Goal: Navigation & Orientation: Find specific page/section

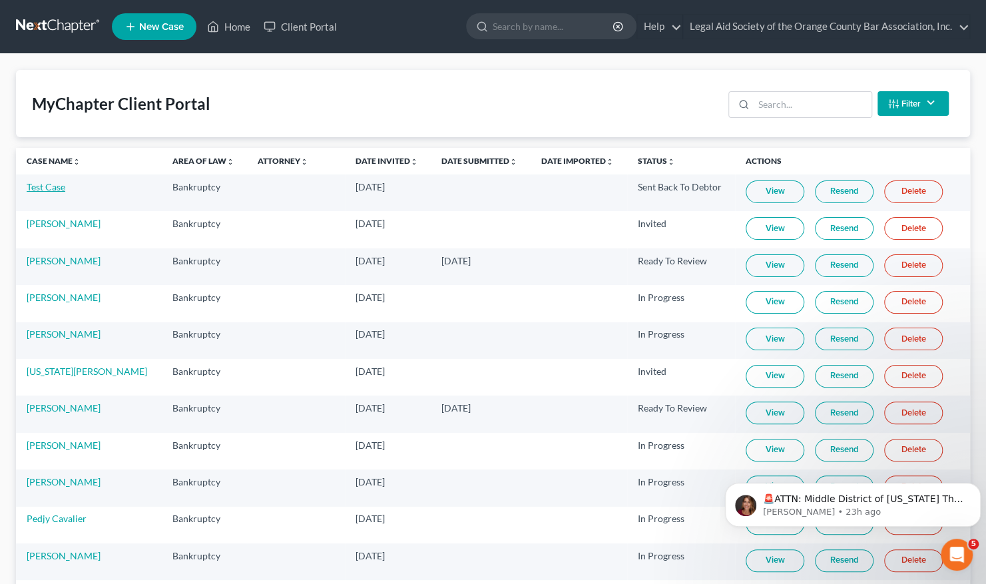
click at [51, 184] on link "Test Case" at bounding box center [46, 186] width 39 height 11
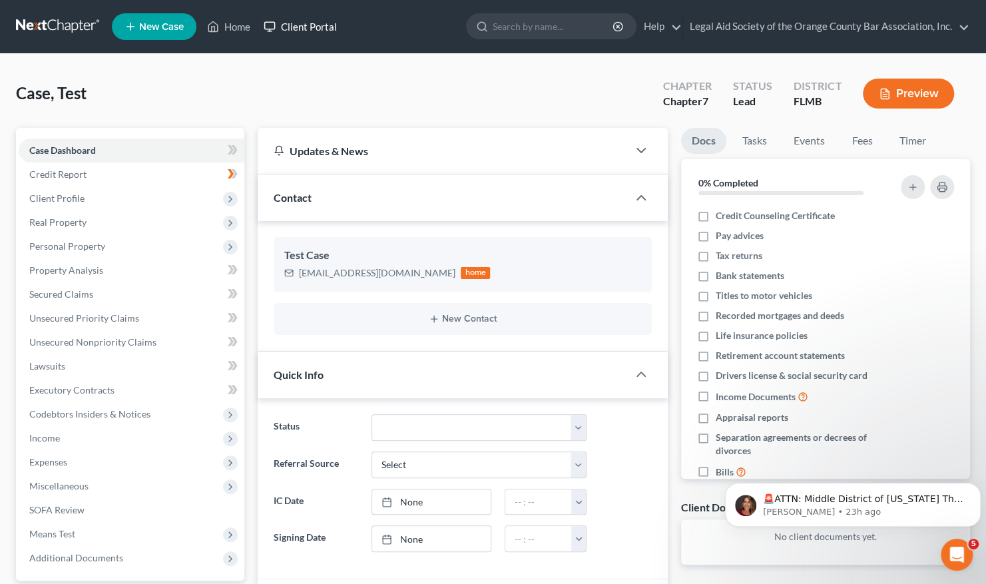
click at [309, 26] on link "Client Portal" at bounding box center [300, 27] width 87 height 24
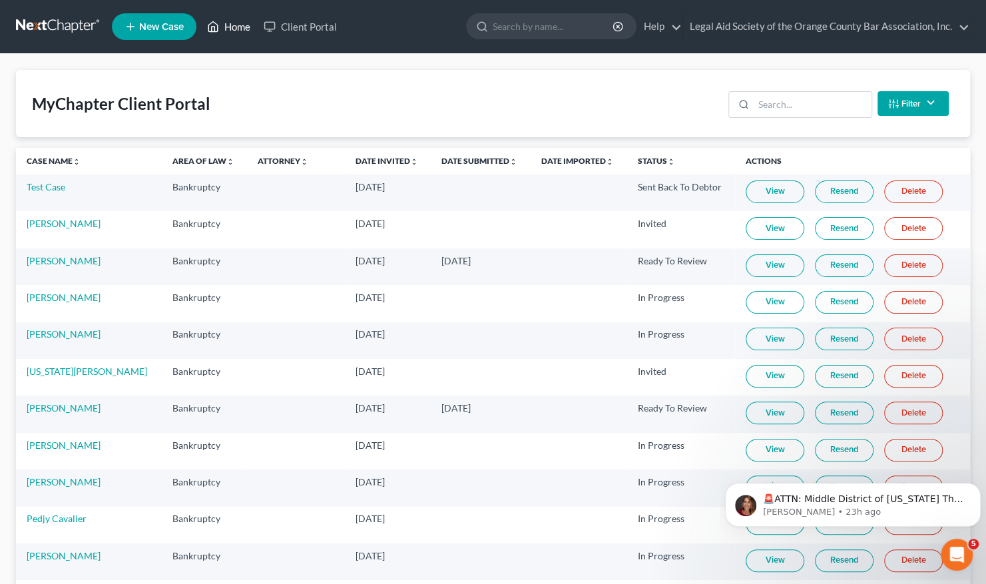
click at [232, 30] on link "Home" at bounding box center [228, 27] width 57 height 24
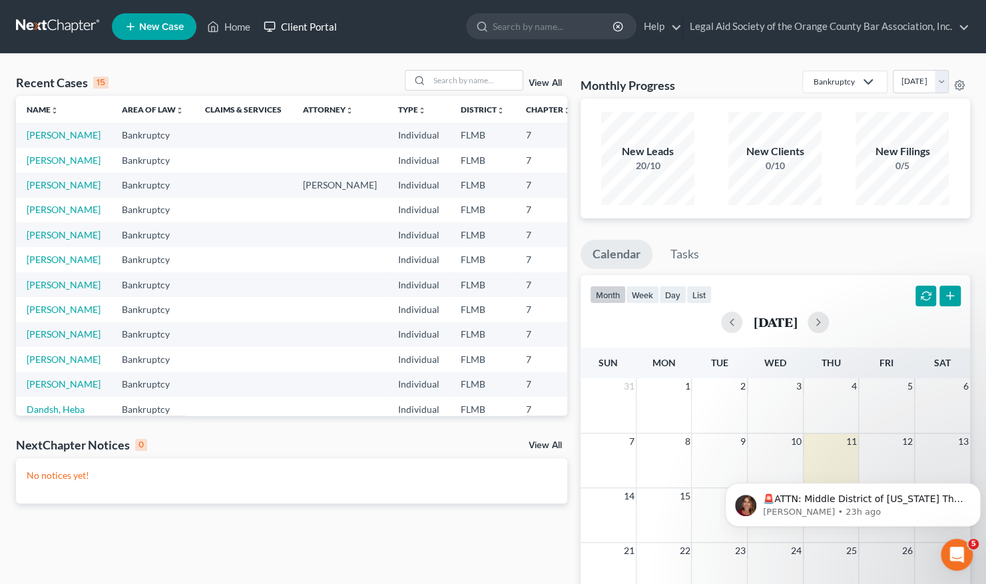
click at [318, 29] on link "Client Portal" at bounding box center [300, 27] width 87 height 24
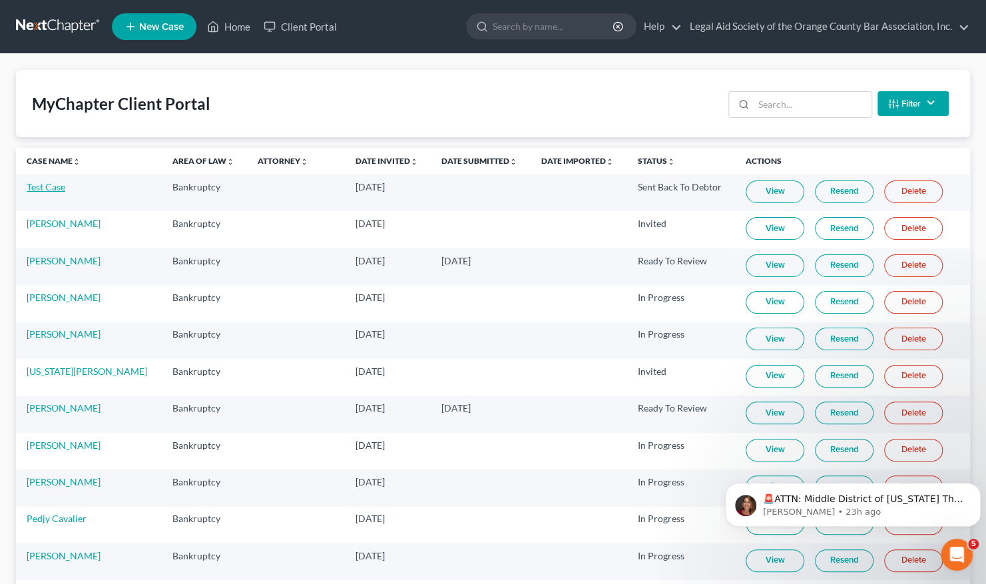
click at [41, 186] on link "Test Case" at bounding box center [46, 186] width 39 height 11
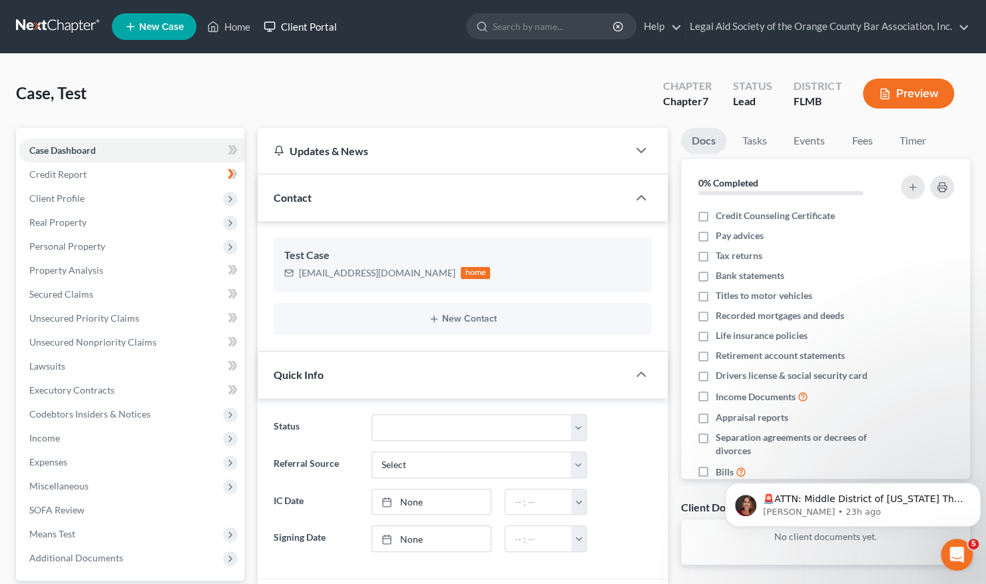
click at [300, 25] on link "Client Portal" at bounding box center [300, 27] width 87 height 24
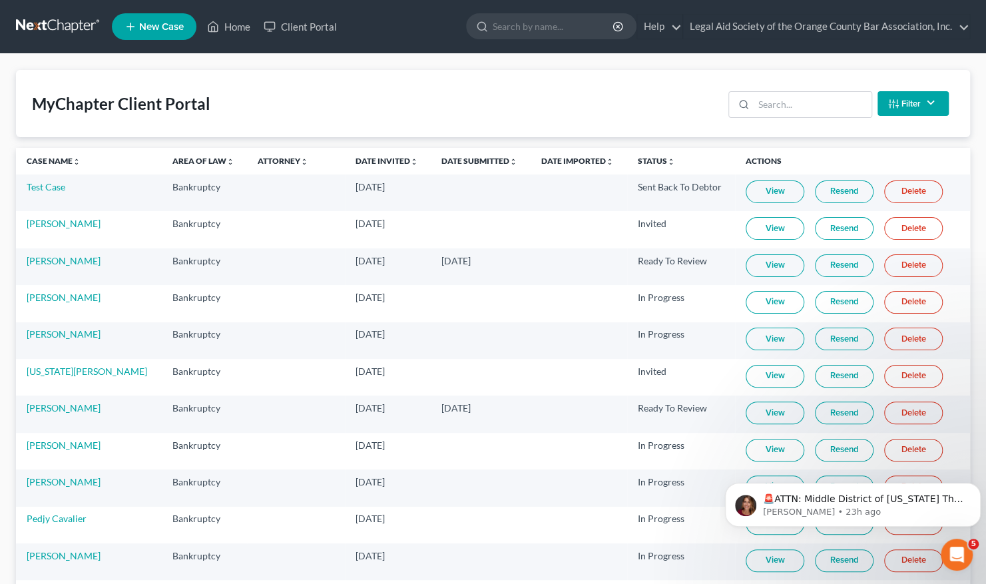
click at [755, 192] on link "View" at bounding box center [775, 191] width 59 height 23
